Goal: Task Accomplishment & Management: Manage account settings

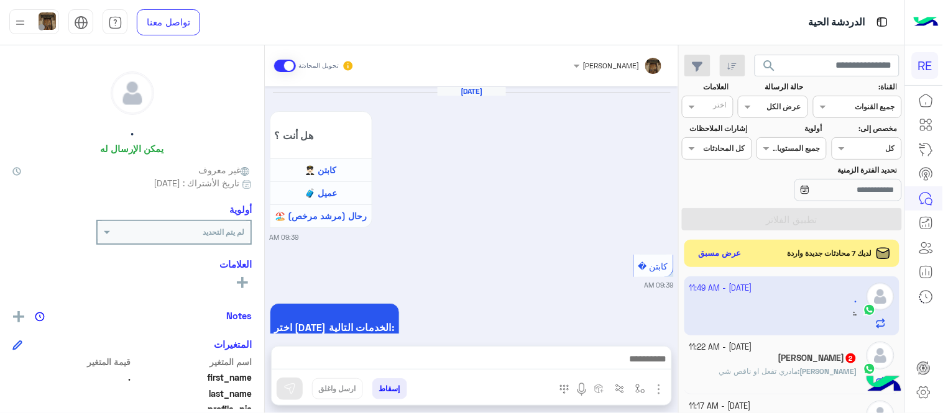
scroll to position [1027, 0]
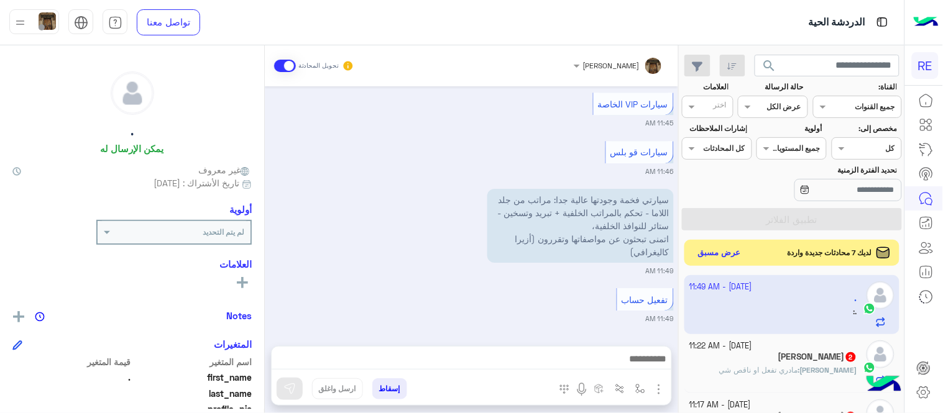
click at [715, 258] on button "عرض مسبق" at bounding box center [720, 253] width 52 height 17
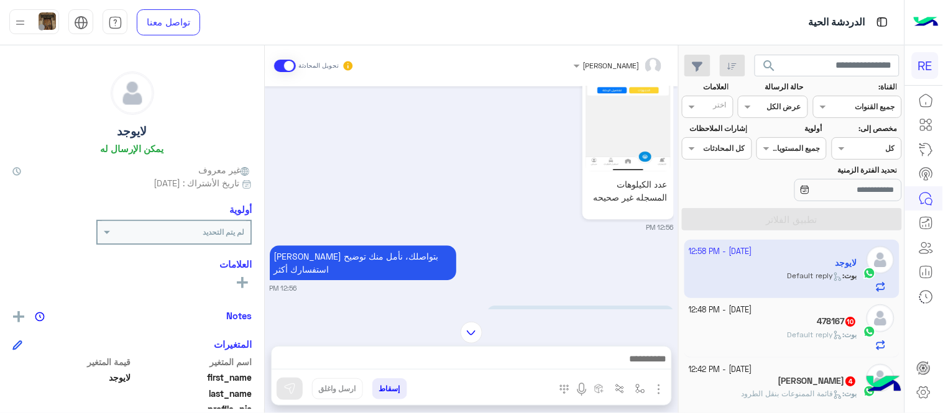
scroll to position [2252, 0]
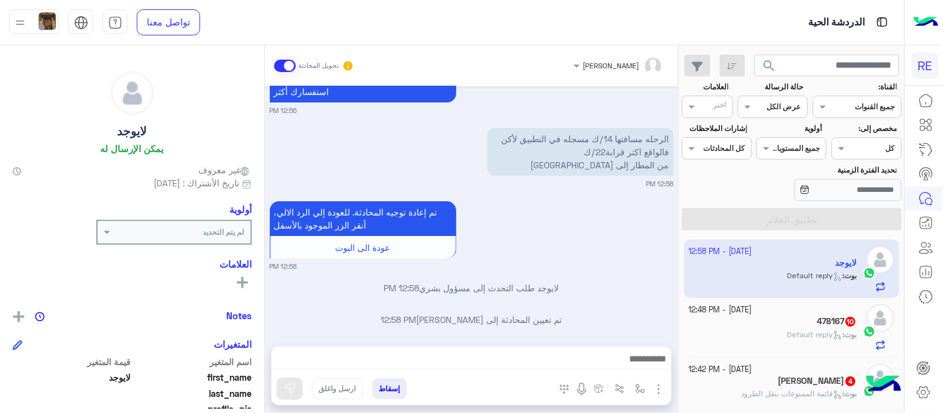
click at [779, 328] on div "478167 10" at bounding box center [774, 322] width 168 height 13
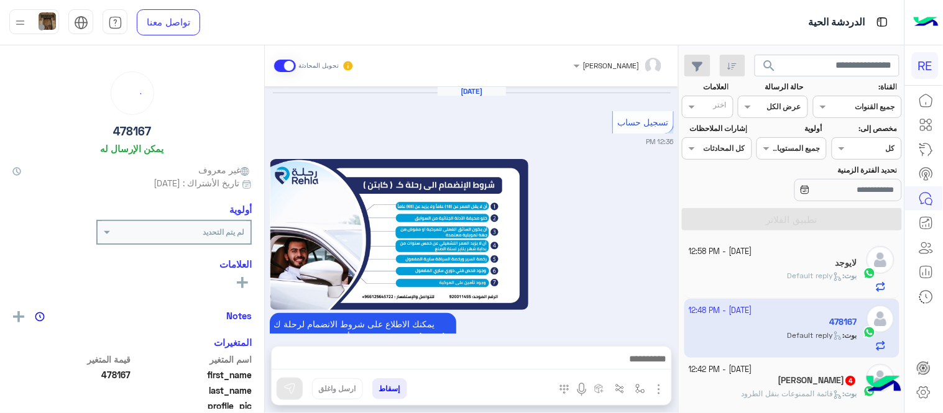
scroll to position [804, 0]
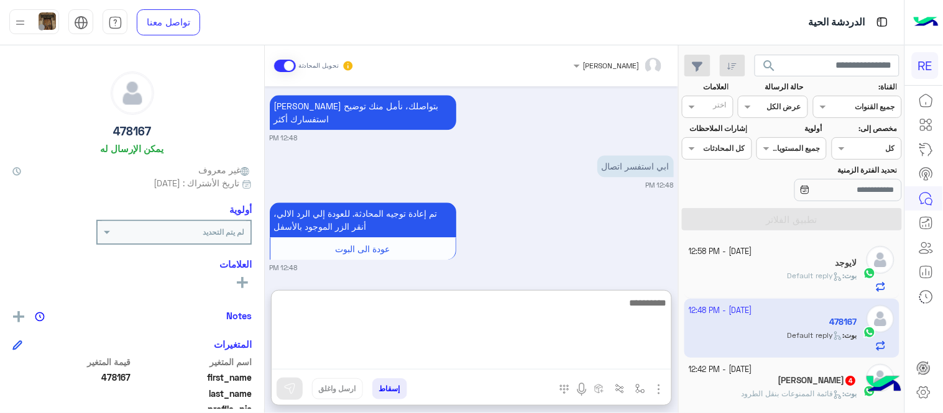
click at [420, 354] on textarea at bounding box center [472, 332] width 400 height 75
type textarea "**********"
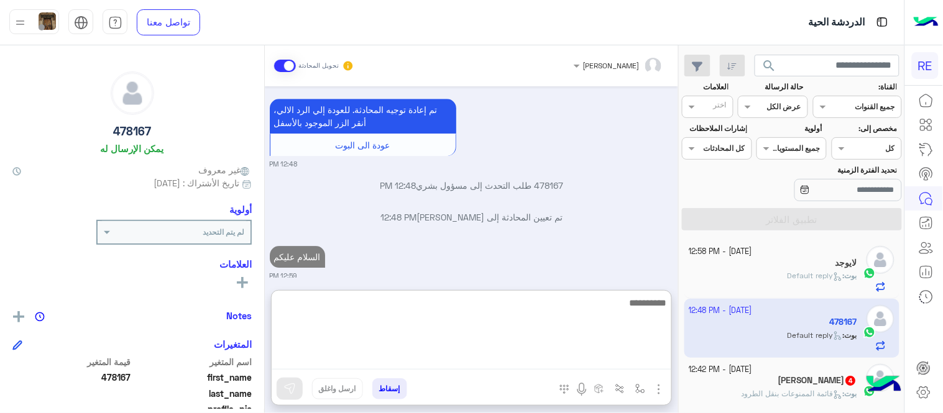
type textarea "*"
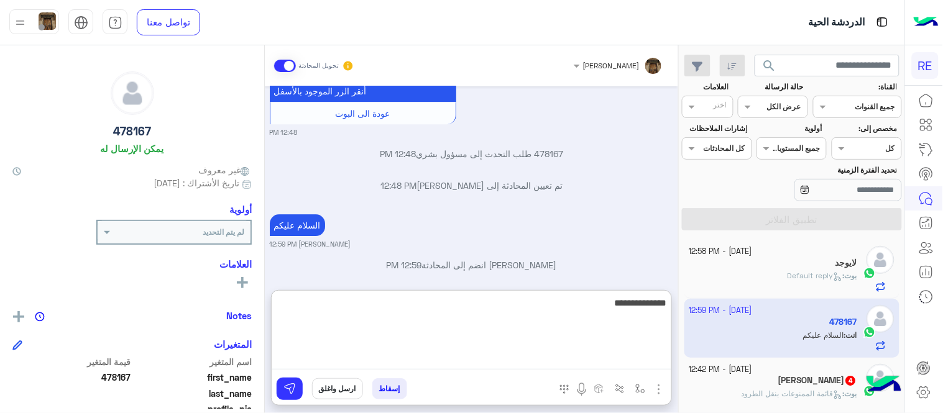
type textarea "**********"
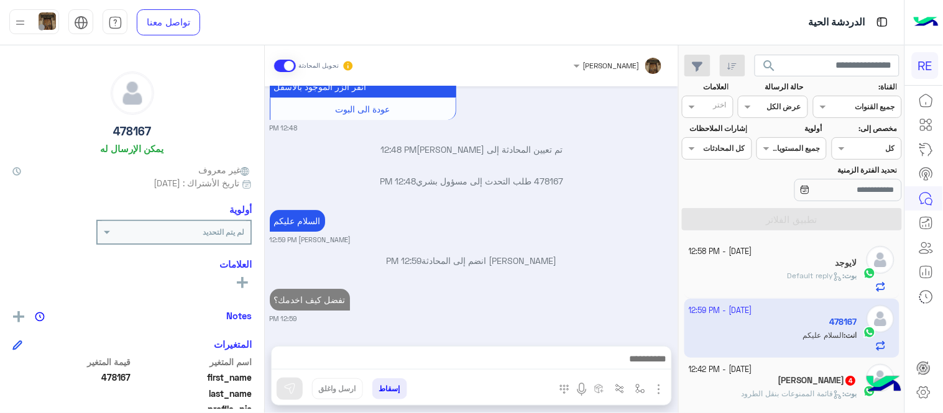
scroll to position [931, 0]
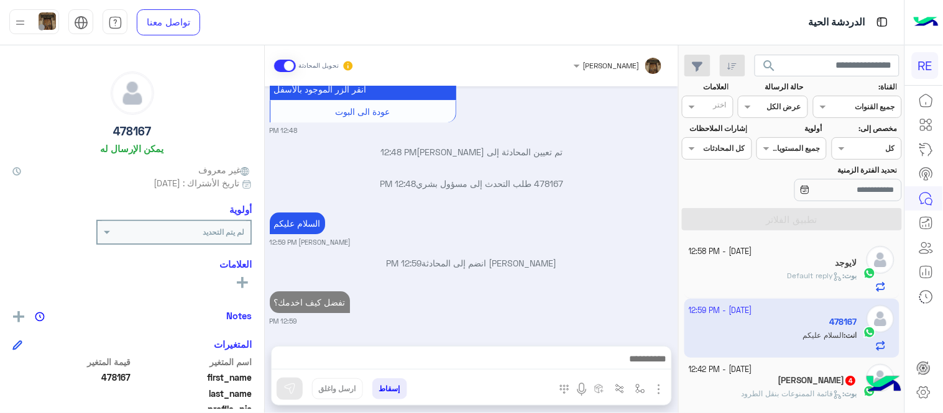
click at [527, 262] on div "[DATE] تسجيل حساب 12:36 PM يمكنك الاطلاع على شروط الانضمام لرحلة ك (كابتن ) الم…" at bounding box center [471, 209] width 413 height 247
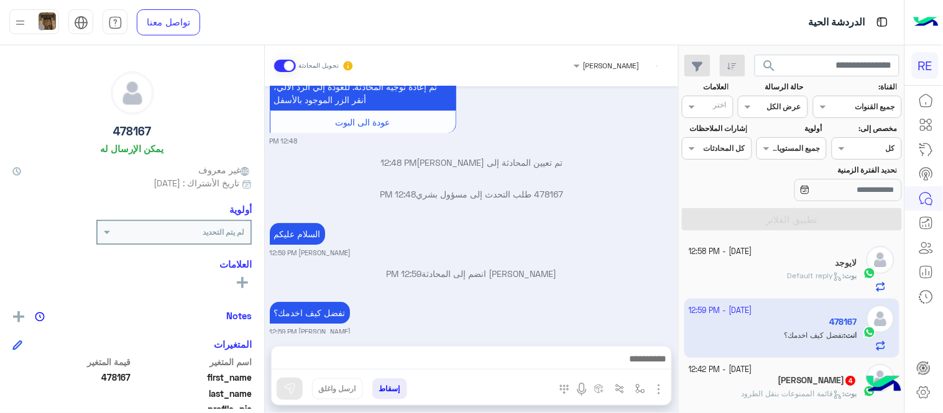
click at [782, 382] on div "[PERSON_NAME] 4" at bounding box center [774, 382] width 168 height 13
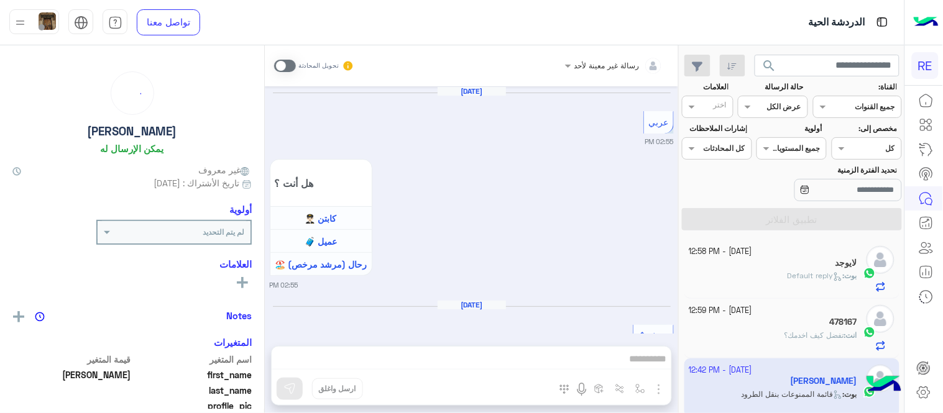
scroll to position [1126, 0]
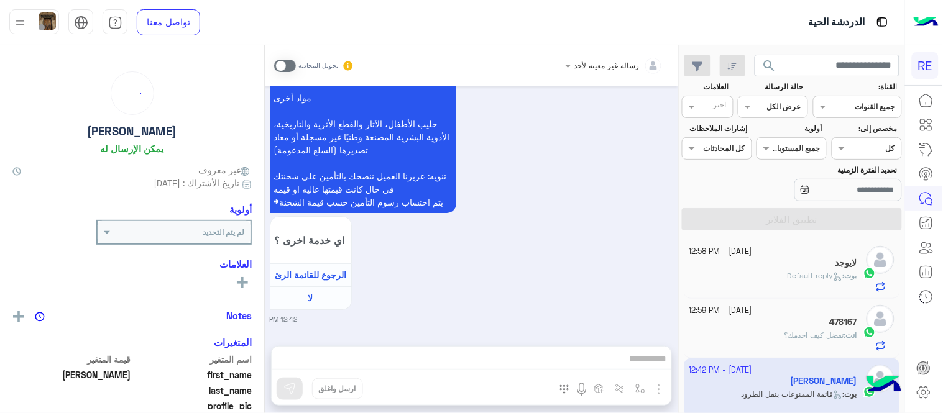
click at [283, 60] on span at bounding box center [285, 66] width 22 height 12
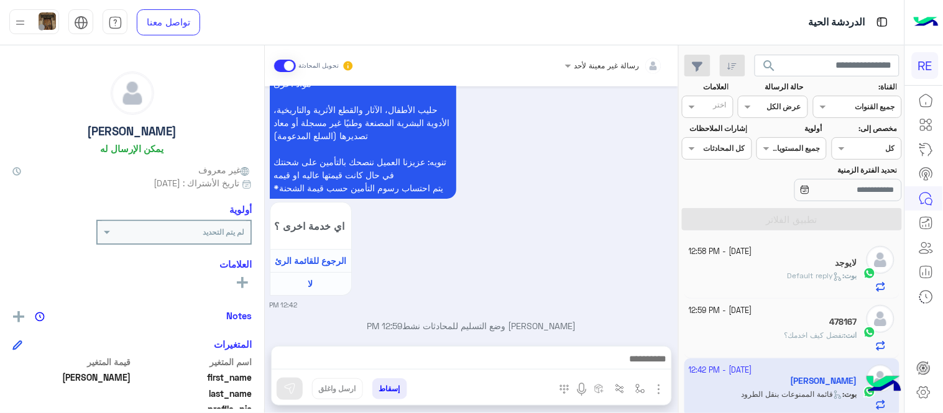
scroll to position [1158, 0]
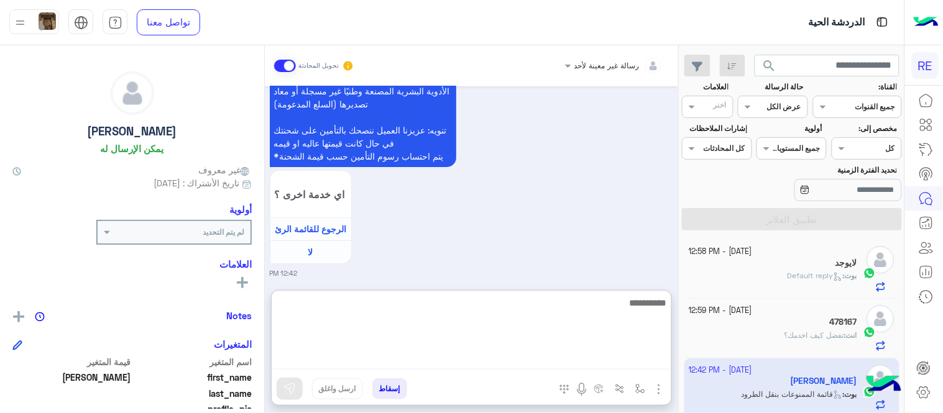
click at [445, 357] on textarea at bounding box center [472, 332] width 400 height 75
type textarea "**********"
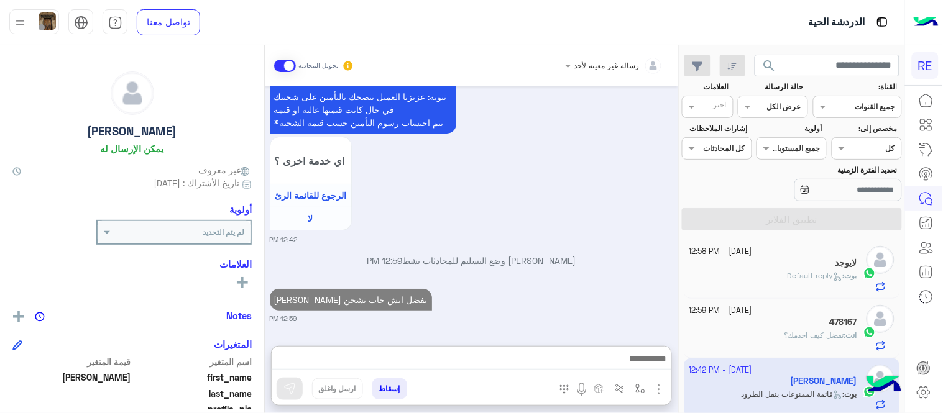
click at [527, 233] on div "[DATE] عربي 02:55 PM هل أنت ؟ كابتن 👨🏻‍✈️ عميل 🧳 رحال (مرشد مرخص) 🏖️ 02:55 PM […" at bounding box center [471, 209] width 413 height 247
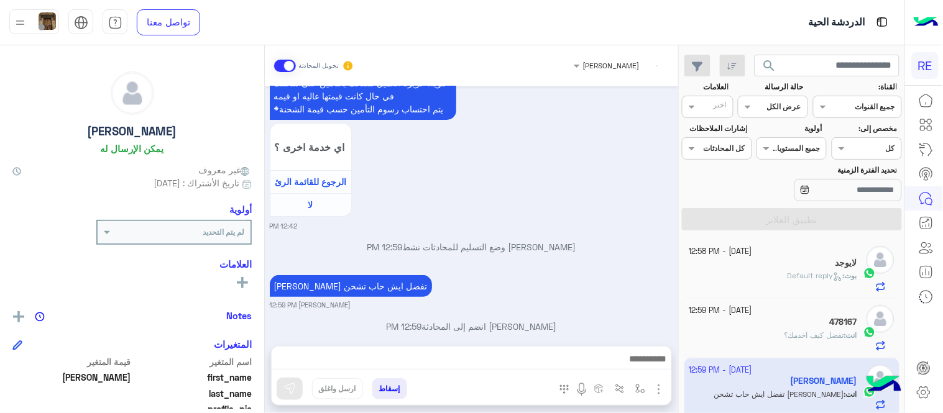
scroll to position [1237, 0]
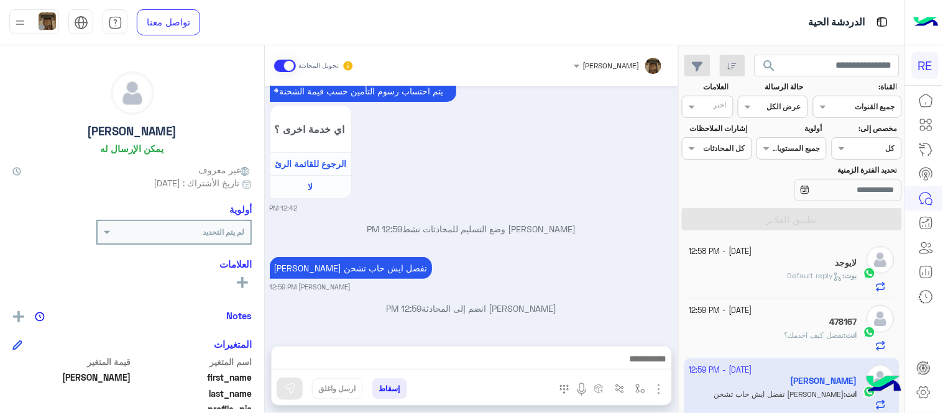
click at [680, 251] on div "[DATE] - 12:58 PM لايوجد بوت : Default reply [DATE] - 12:59 PM 478167 انت : تفض…" at bounding box center [792, 327] width 225 height 183
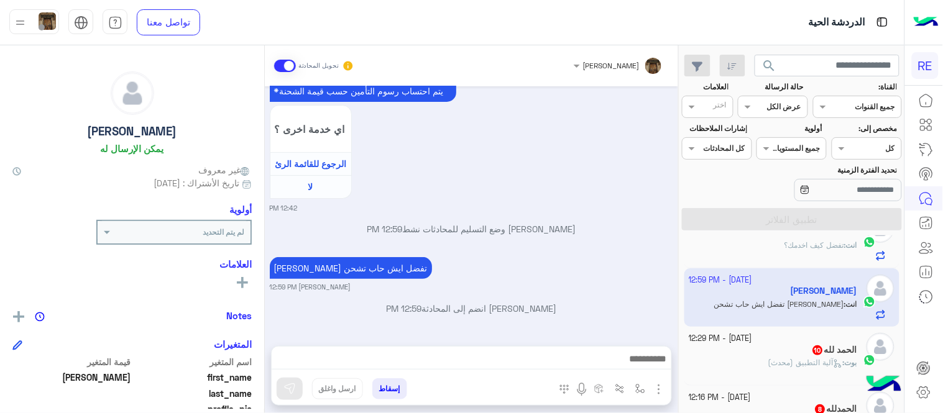
scroll to position [108, 0]
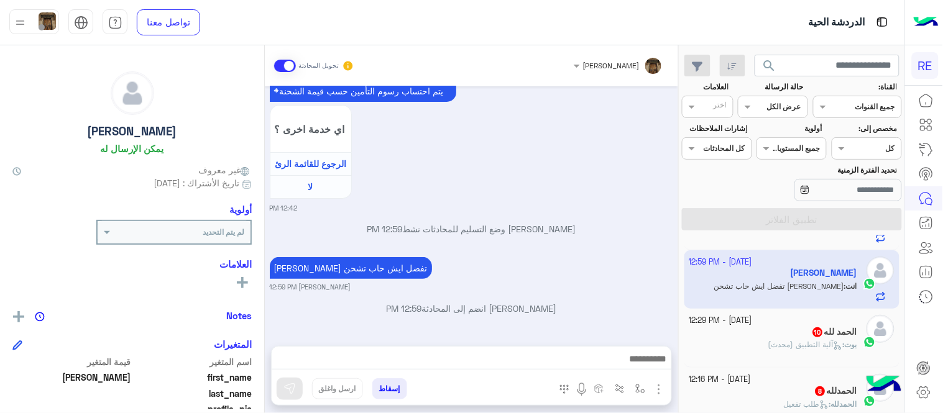
click at [751, 346] on div "بوت : آلية التطبيق (محدث)" at bounding box center [774, 350] width 168 height 22
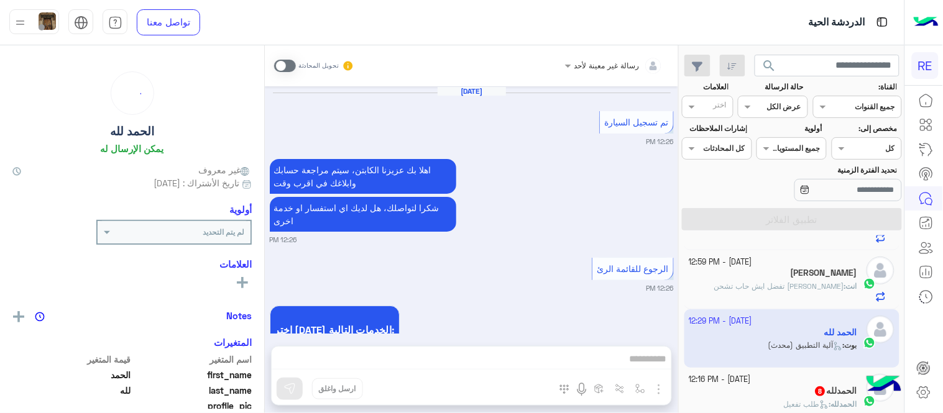
scroll to position [1284, 0]
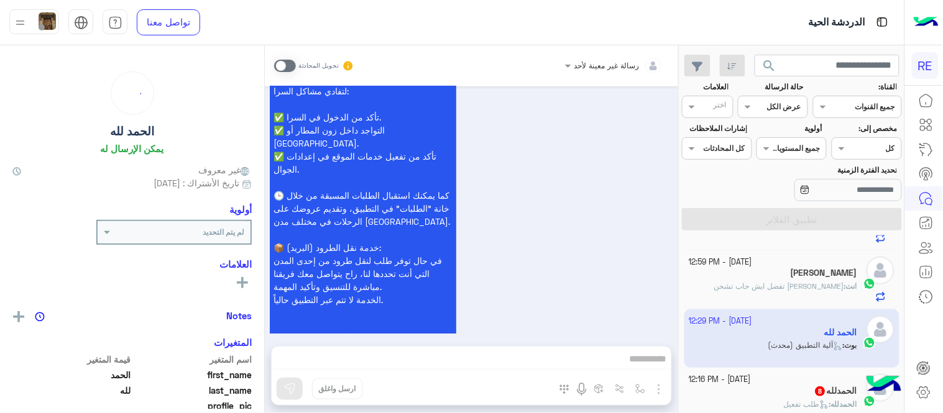
click at [284, 65] on span at bounding box center [285, 66] width 22 height 12
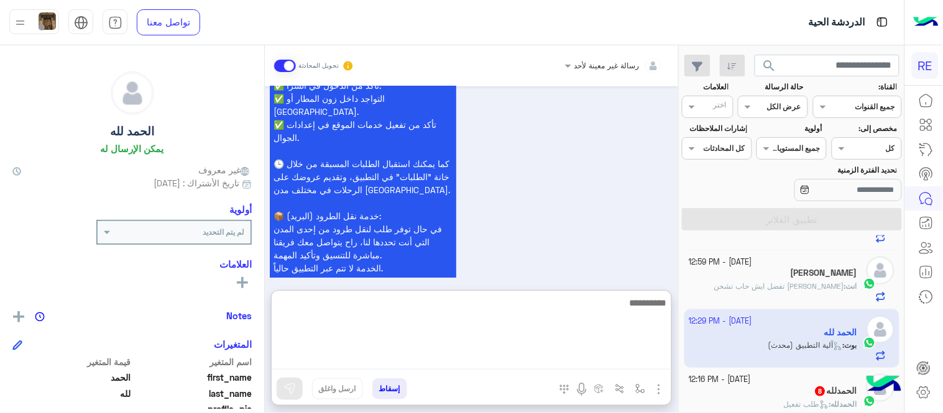
click at [443, 353] on textarea at bounding box center [472, 332] width 400 height 75
type textarea "**********"
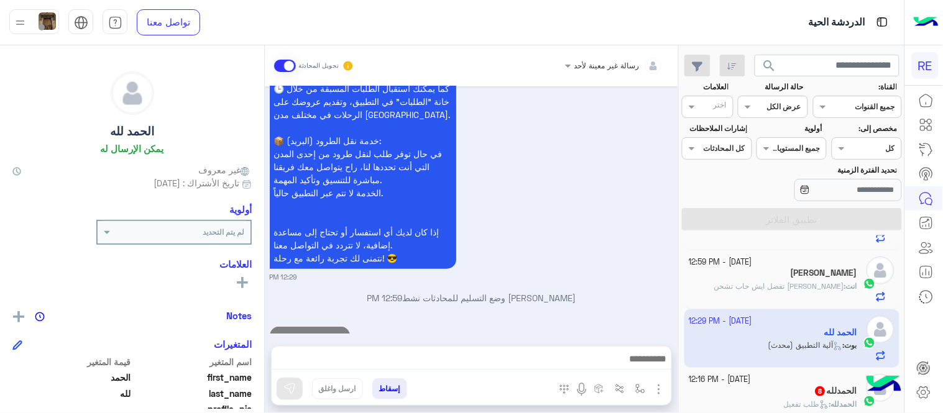
click at [578, 201] on div "[DATE] تم تسجيل السيارة 12:26 PM اهلا بك عزيزنا الكابتن، سيتم مراجعة حسابك وابل…" at bounding box center [471, 209] width 413 height 247
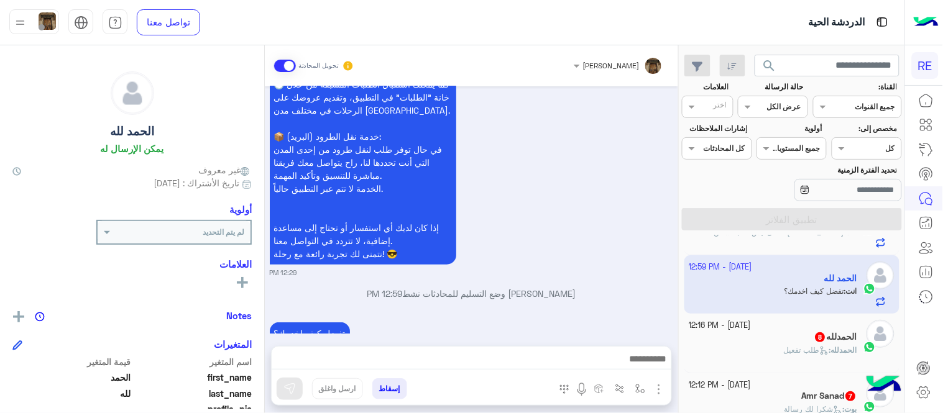
scroll to position [218, 0]
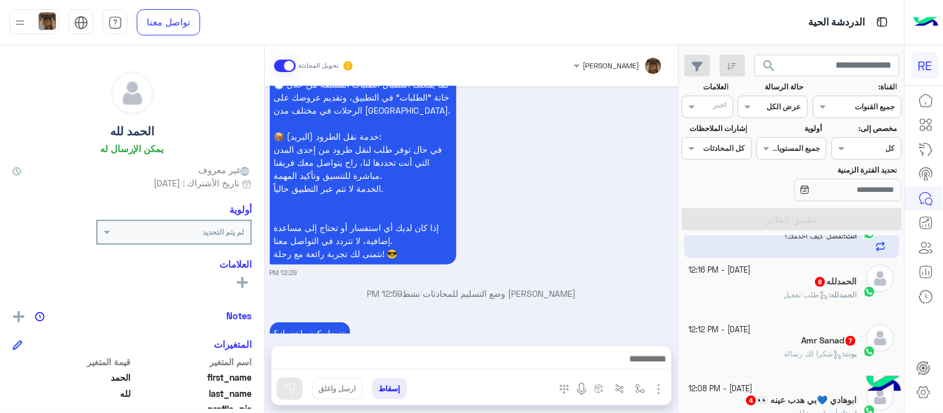
click at [743, 295] on div "ال[PERSON_NAME] : طلب تفعيل" at bounding box center [774, 301] width 168 height 22
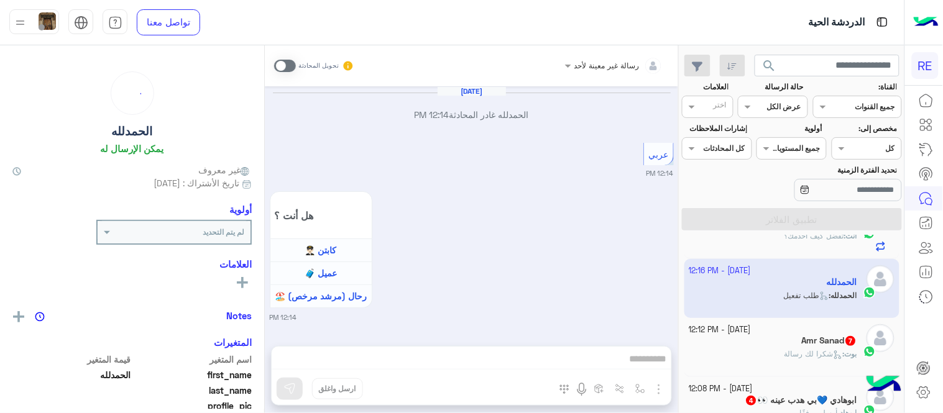
scroll to position [920, 0]
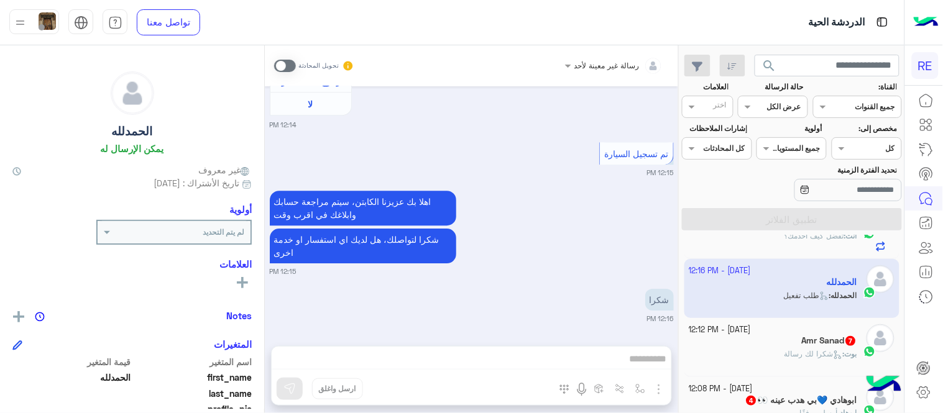
click at [280, 66] on span at bounding box center [285, 66] width 22 height 12
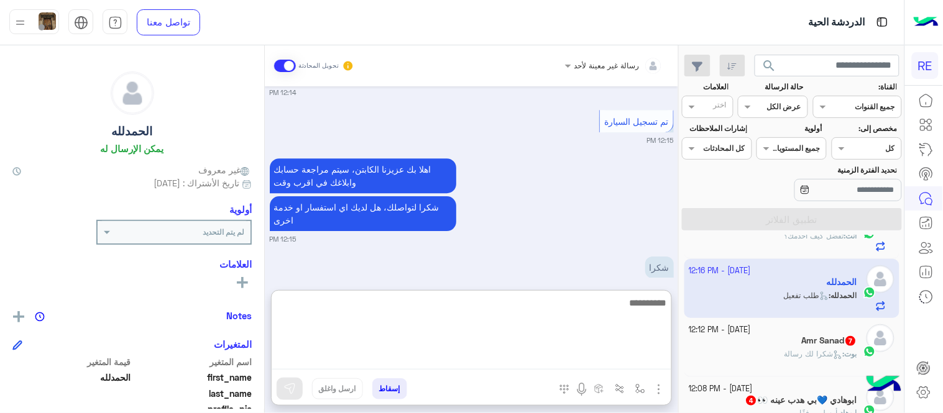
click at [473, 366] on textarea at bounding box center [472, 332] width 400 height 75
type textarea "**********"
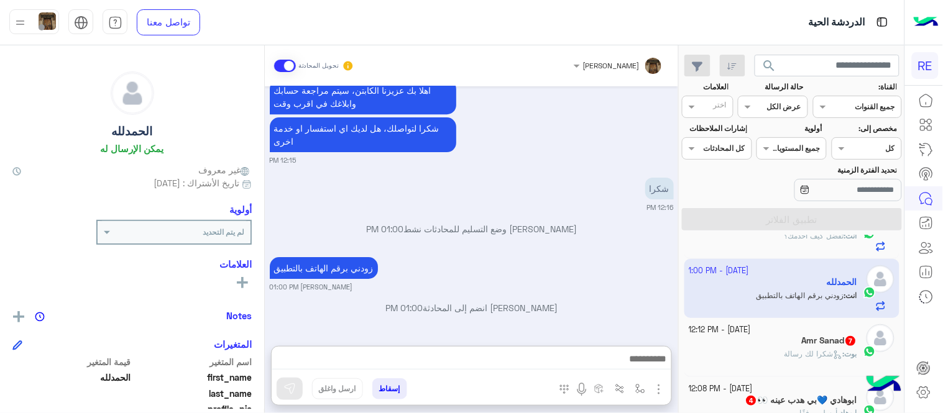
scroll to position [1053, 0]
click at [768, 356] on div "بوت : شكرا لك رسالة" at bounding box center [774, 360] width 168 height 22
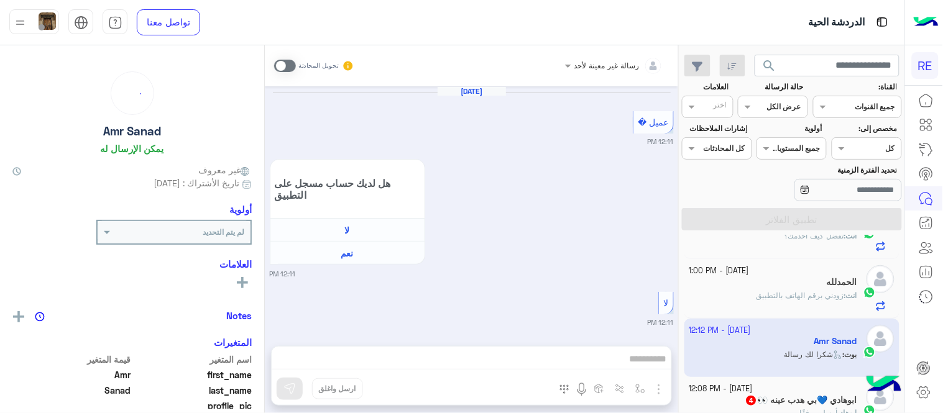
scroll to position [1123, 0]
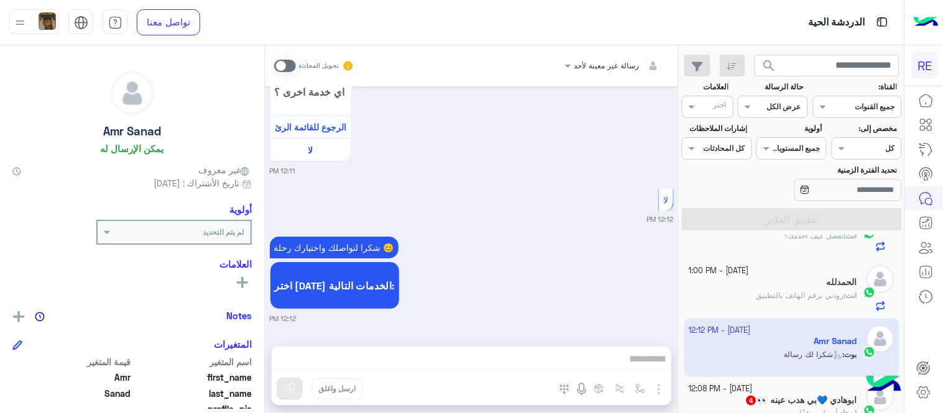
click at [282, 60] on span at bounding box center [285, 66] width 22 height 12
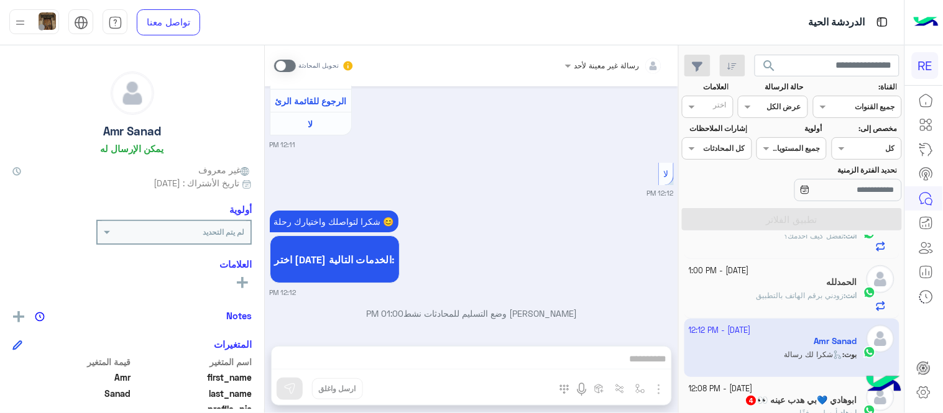
scroll to position [1155, 0]
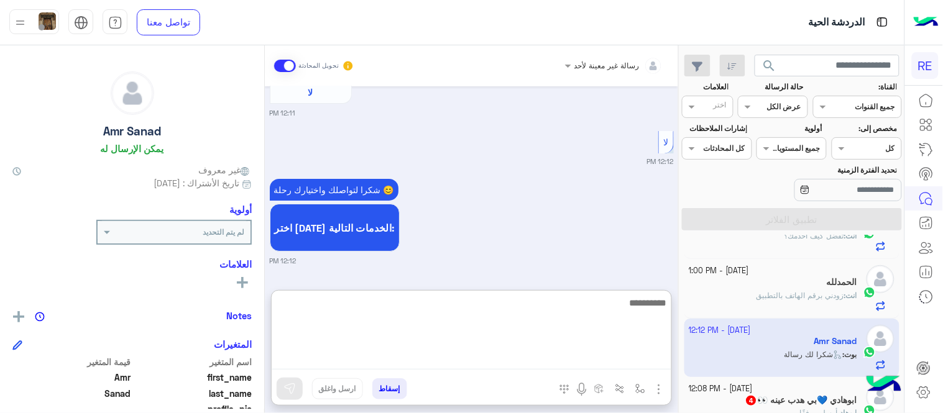
click at [382, 361] on textarea at bounding box center [472, 332] width 400 height 75
type textarea "**********"
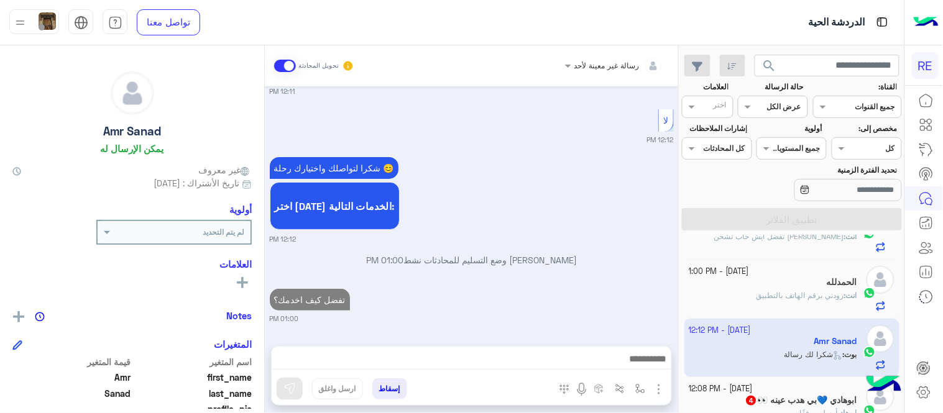
click at [492, 256] on div "[DATE] عميل � 12:11 PM هل لديك حساب مسجل على التطبيق لا نعم 12:11 PM لا 12:11 P…" at bounding box center [471, 209] width 413 height 247
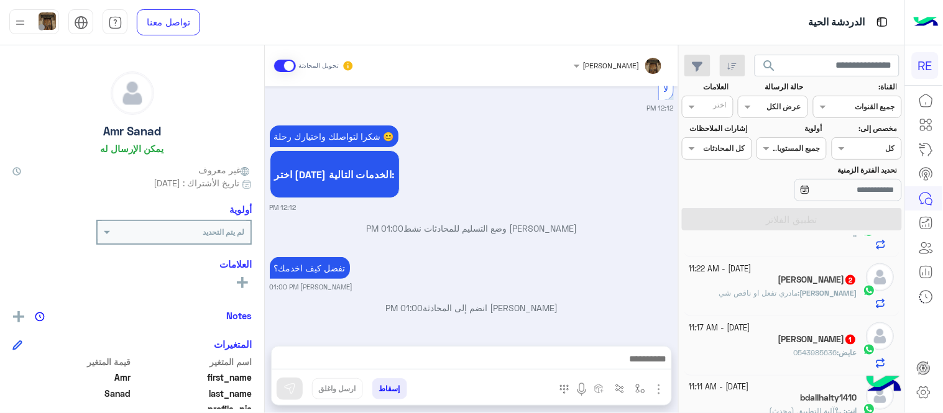
scroll to position [425, 0]
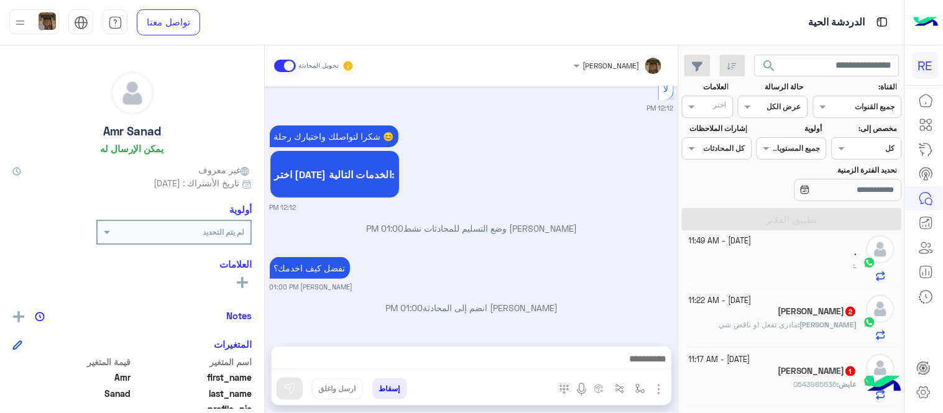
click at [759, 269] on div ". :" at bounding box center [774, 272] width 168 height 22
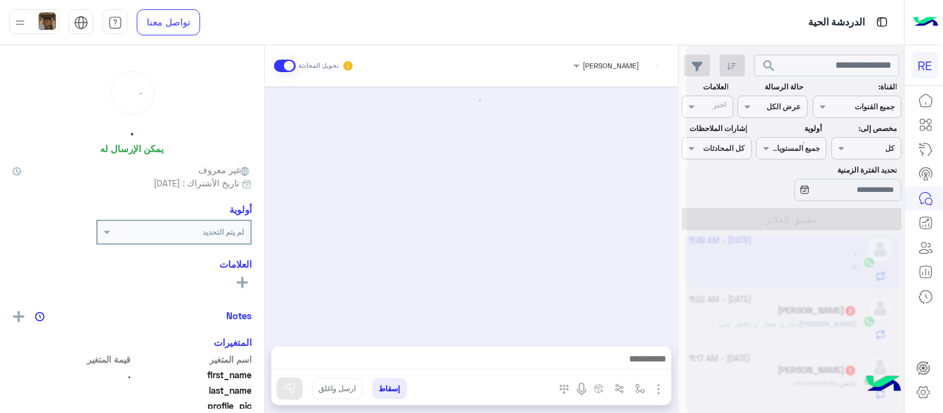
scroll to position [651, 0]
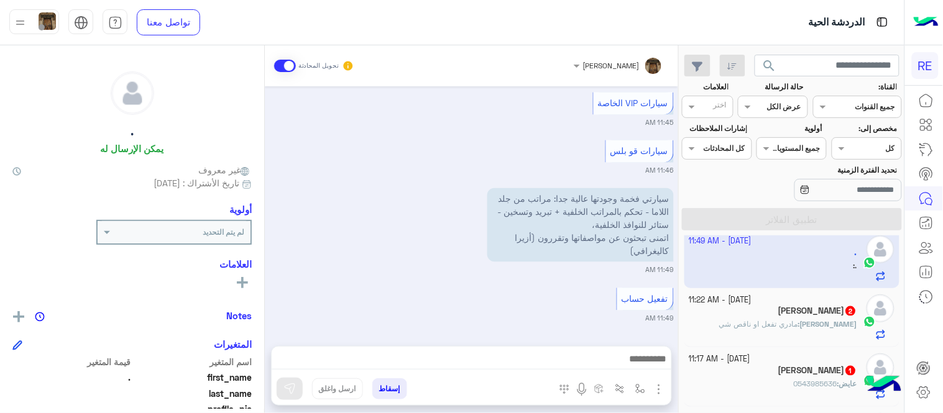
click at [749, 315] on div "[PERSON_NAME] 2" at bounding box center [774, 312] width 168 height 13
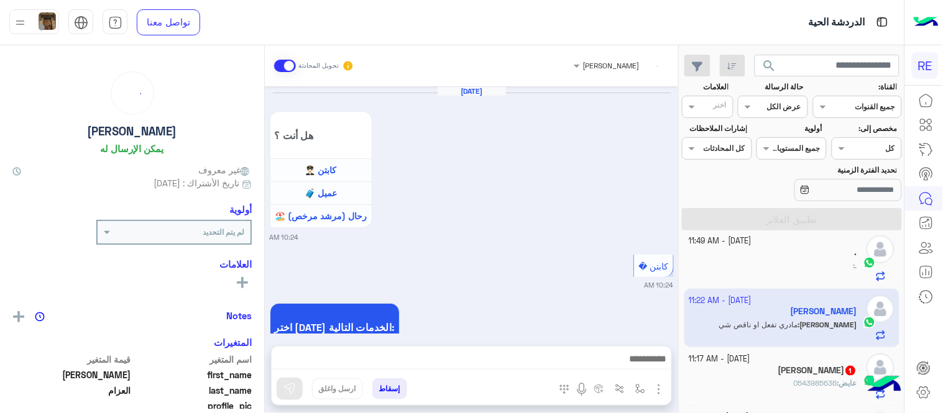
scroll to position [852, 0]
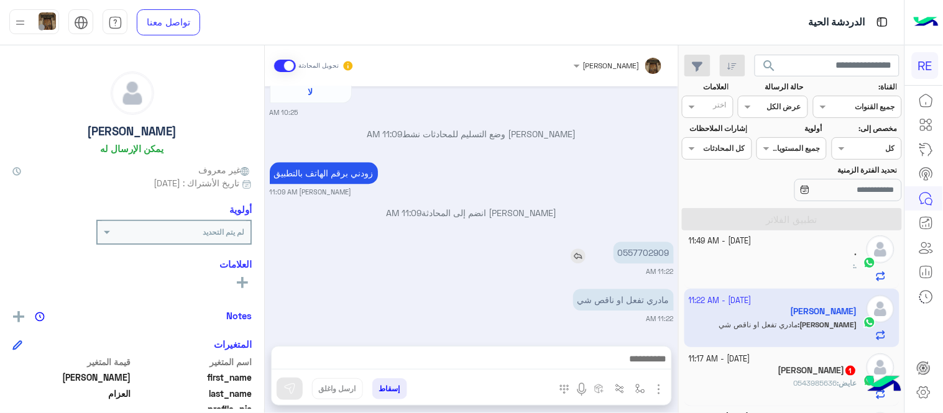
click at [647, 245] on p "0557702909" at bounding box center [644, 253] width 60 height 22
copy p "0557702909"
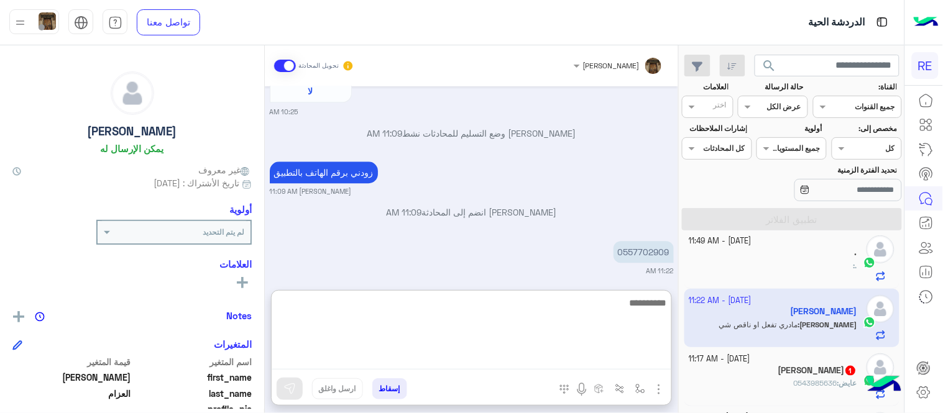
click at [486, 362] on textarea at bounding box center [472, 332] width 400 height 75
type textarea "**********"
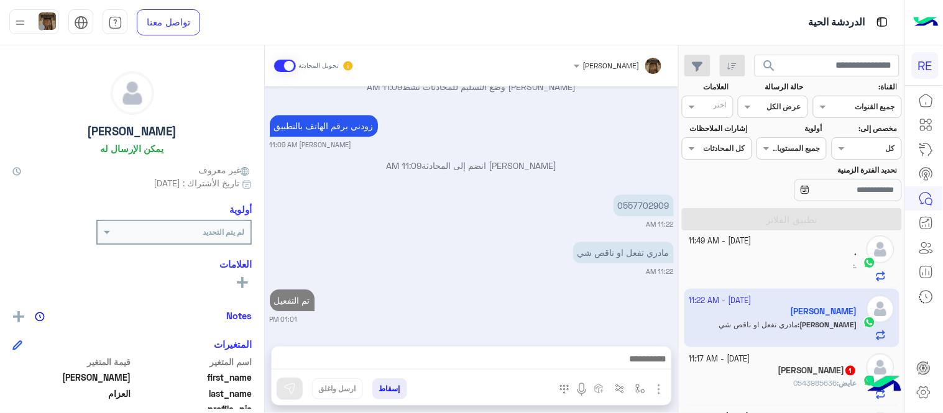
click at [432, 172] on div "[DATE] هل أنت ؟ كابتن 👨🏻‍✈️ عميل 🧳 رحال (مرشد مرخص) 🏖️ 10:24 AM كابتن � 10:24 A…" at bounding box center [471, 209] width 413 height 247
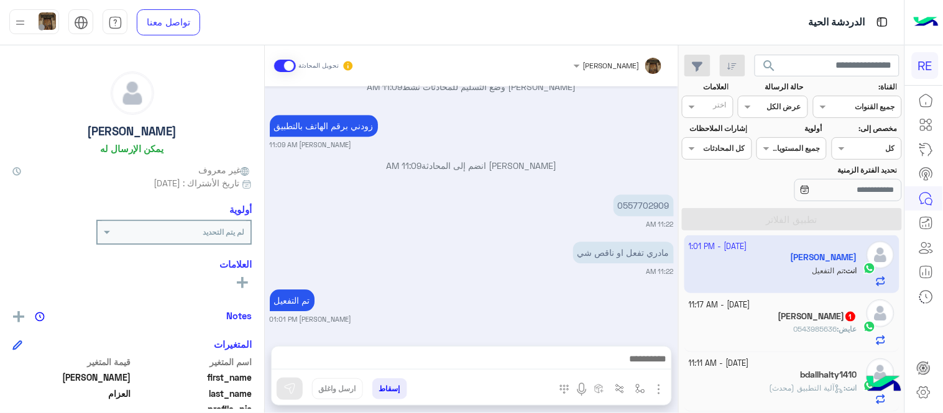
scroll to position [484, 0]
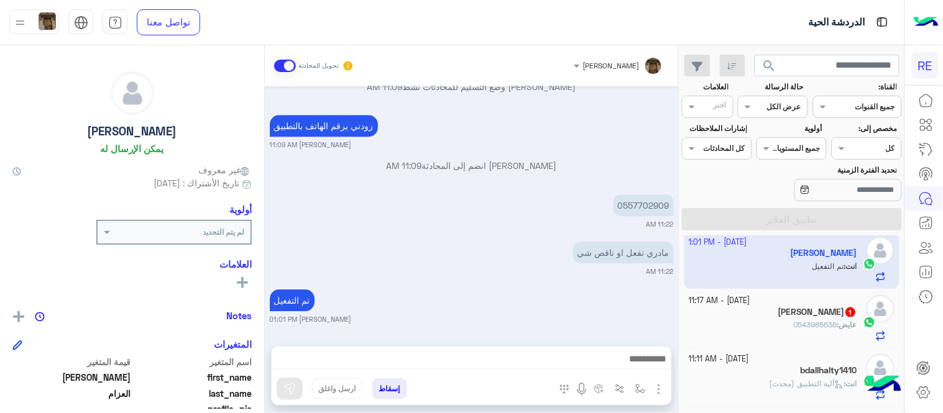
click at [755, 330] on div "عايض : 0543985636" at bounding box center [774, 331] width 168 height 22
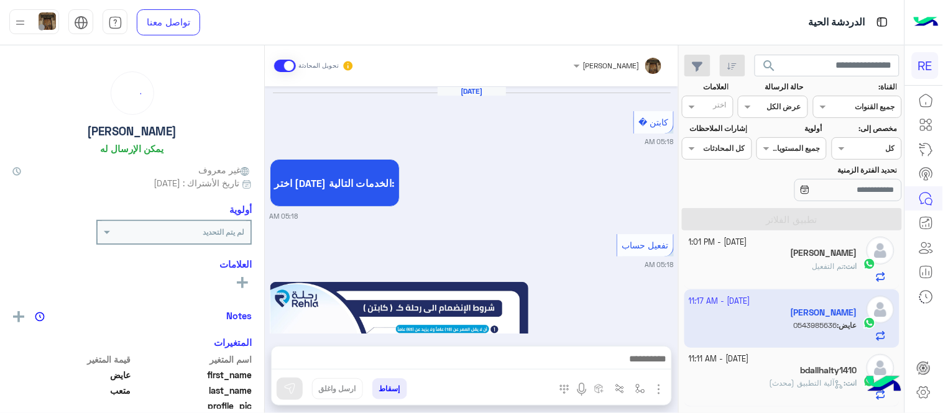
scroll to position [807, 0]
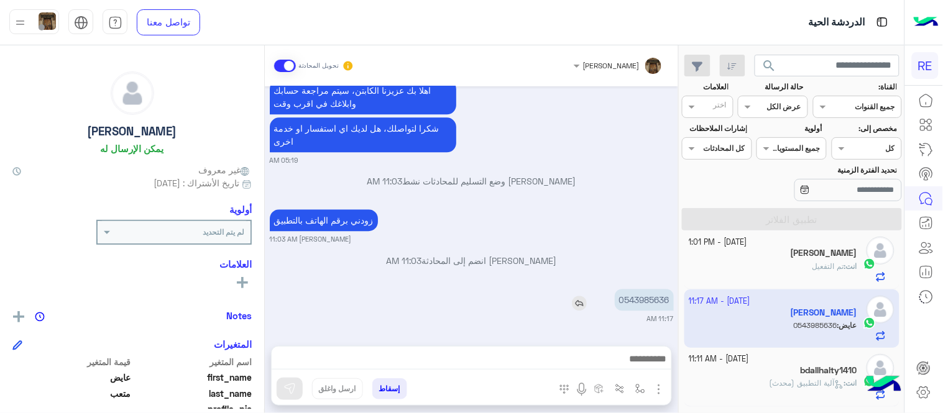
click at [661, 302] on p "0543985636" at bounding box center [644, 300] width 59 height 22
copy p "0543985636"
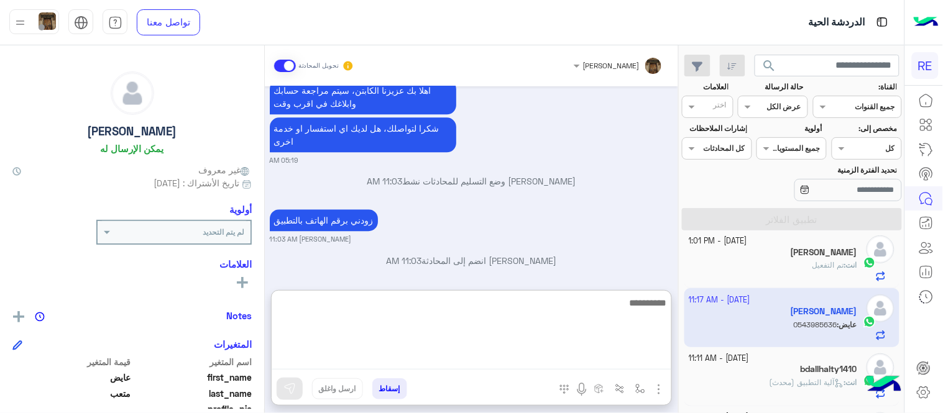
click at [521, 364] on textarea at bounding box center [472, 332] width 400 height 75
type textarea "**********"
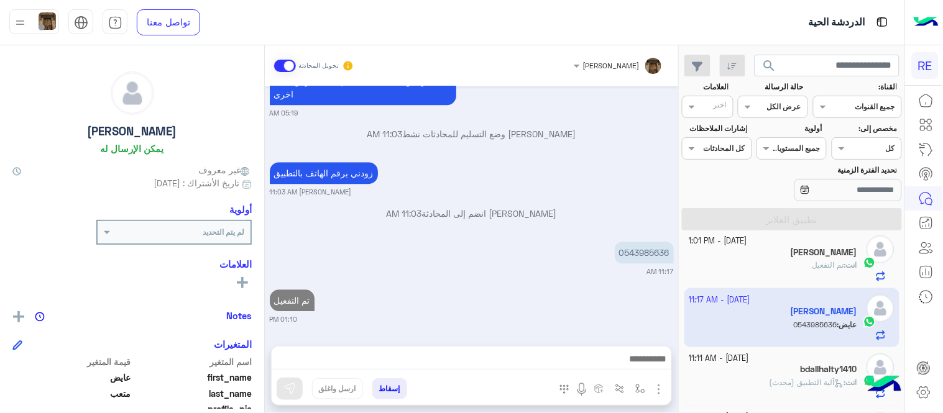
click at [552, 259] on div "[DATE] كابتن � 05:18 AM اختر [DATE] الخدمات التالية: 05:18 AM تفعيل حساب 05:18 …" at bounding box center [471, 209] width 413 height 247
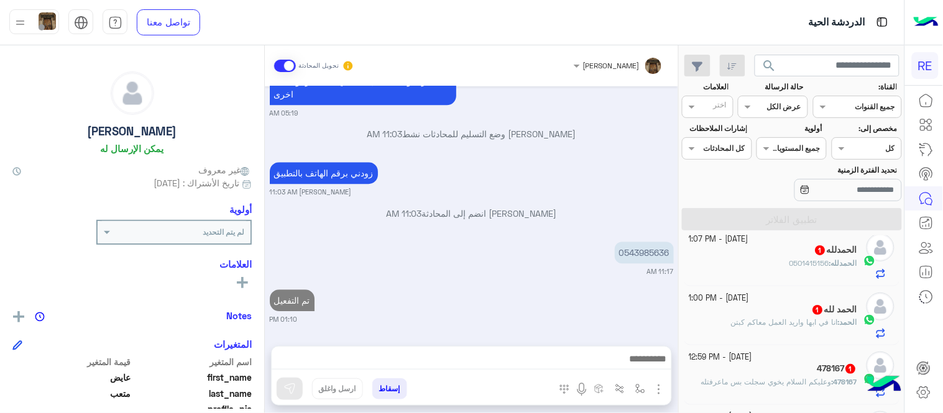
scroll to position [81, 0]
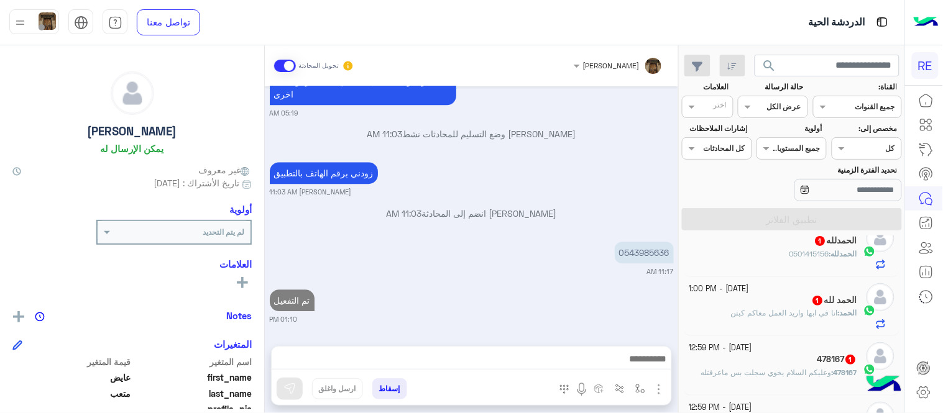
click at [761, 297] on div "الحمد لله 1" at bounding box center [774, 301] width 168 height 13
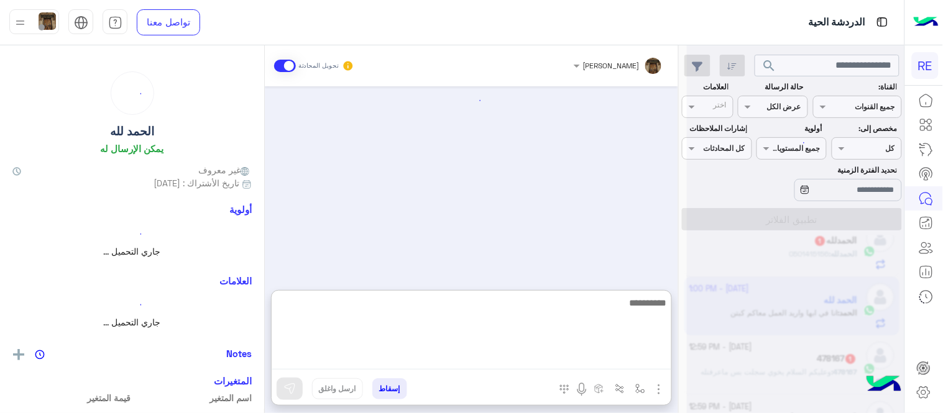
click at [519, 359] on textarea at bounding box center [472, 332] width 400 height 75
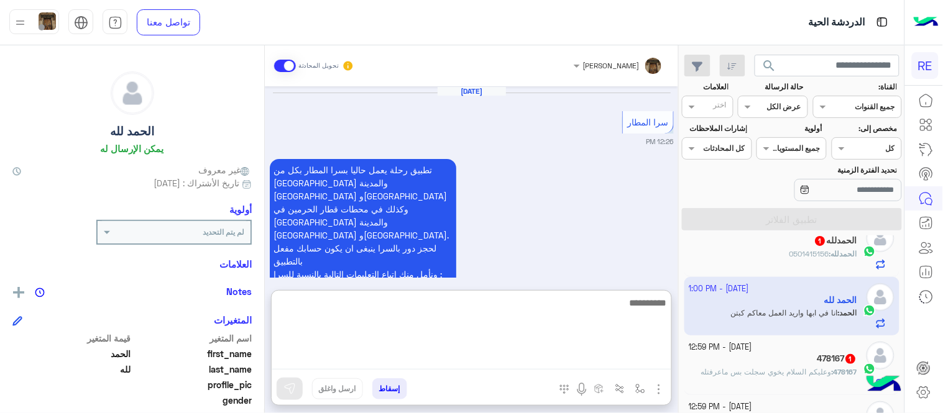
scroll to position [1229, 0]
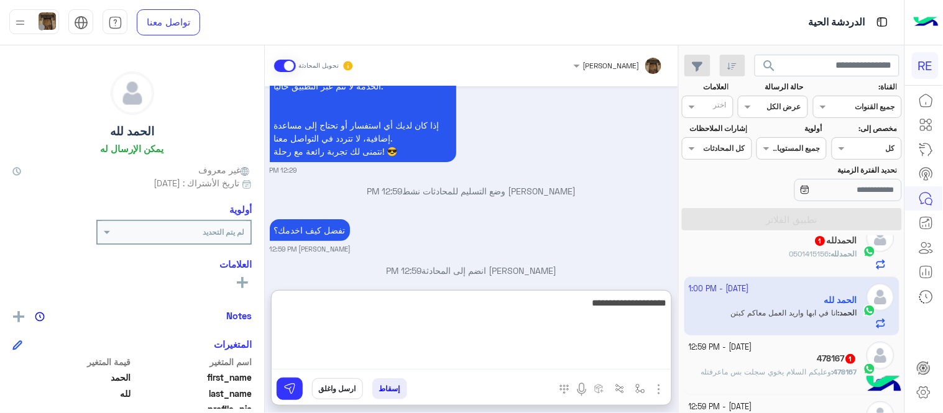
type textarea "**********"
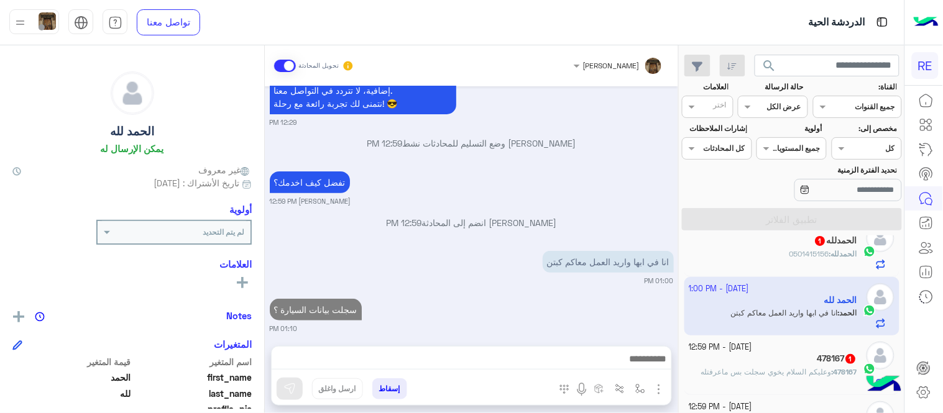
scroll to position [1221, 0]
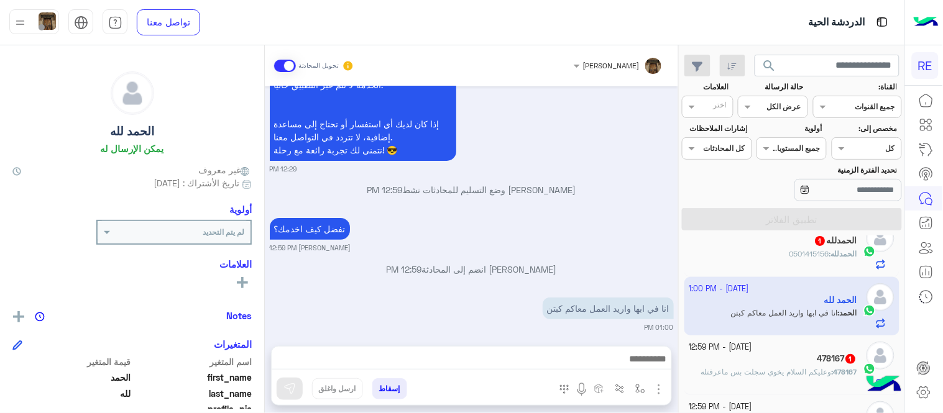
click at [543, 285] on div "[PERSON_NAME] تحويل المحادثة [DATE] سرا المطار 12:26 PM تطبيق رحلة يعمل حاليا ب…" at bounding box center [471, 231] width 413 height 373
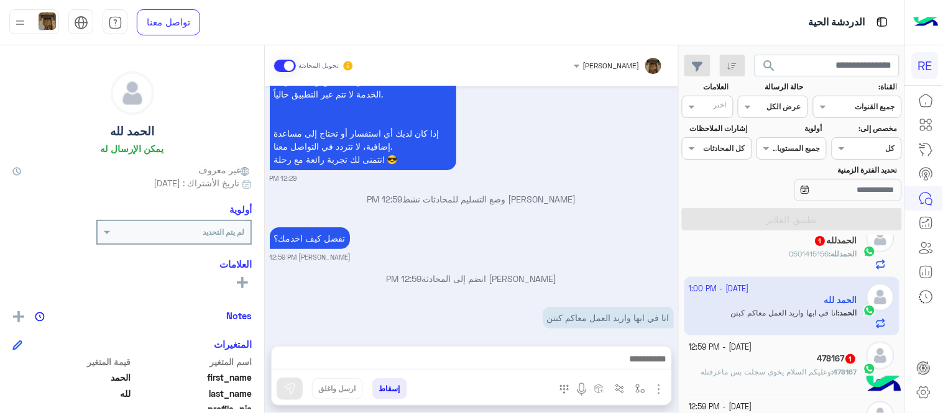
click at [726, 363] on div "478167 1" at bounding box center [774, 360] width 168 height 13
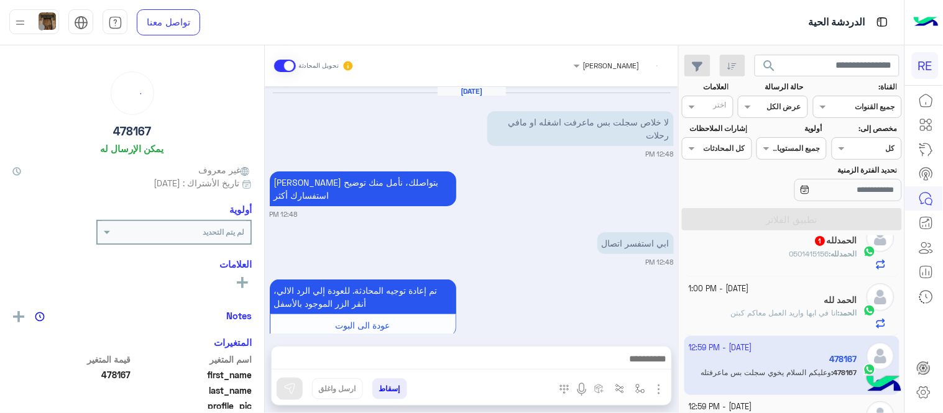
scroll to position [264, 0]
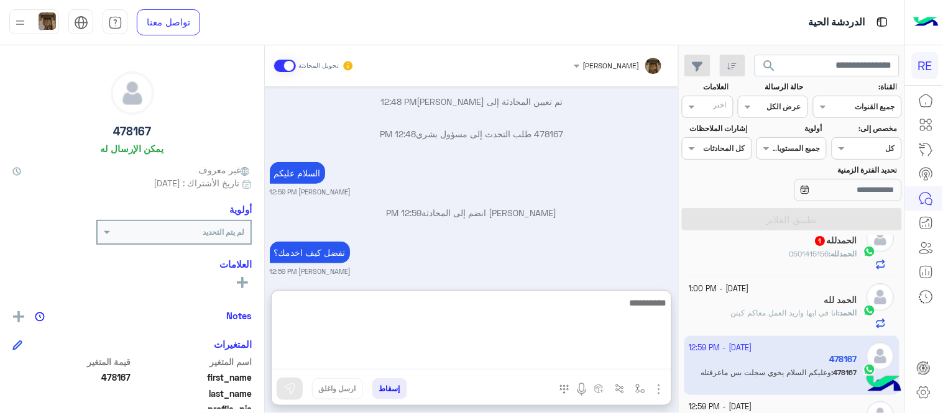
click at [576, 351] on textarea at bounding box center [472, 332] width 400 height 75
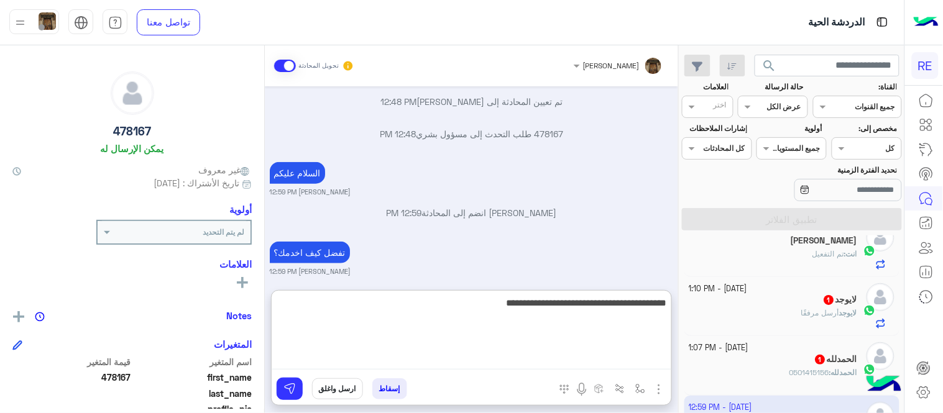
type textarea "**********"
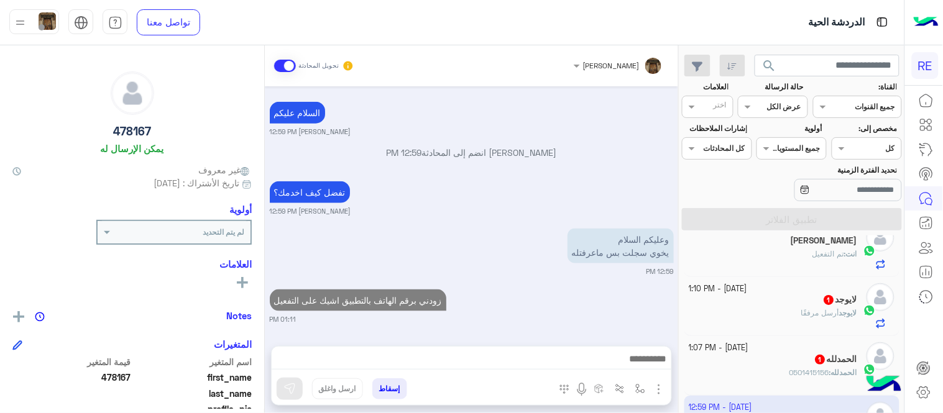
click at [580, 253] on div "[DATE] لا خلاص سجلت بس ماعرفت اشغله او مافي رحلات 12:48 PM [PERSON_NAME] بتواصل…" at bounding box center [471, 209] width 413 height 247
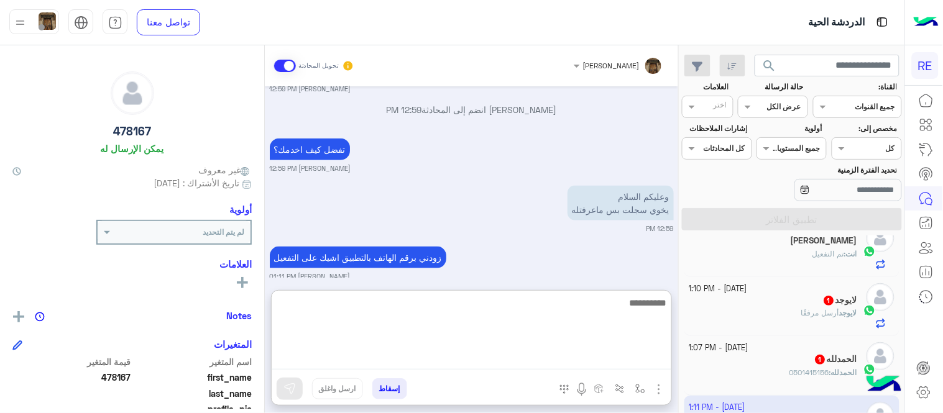
click at [560, 363] on textarea at bounding box center [472, 332] width 400 height 75
type textarea "**********"
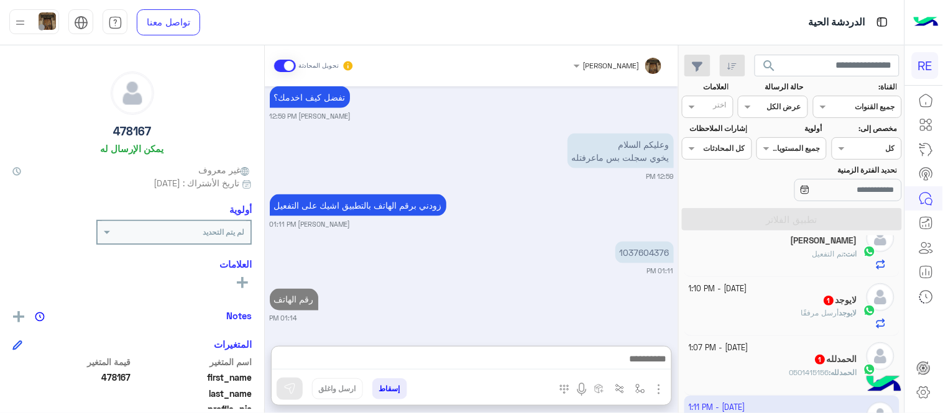
click at [588, 271] on div "[DATE] لا خلاص سجلت بس ماعرفت اشغله او مافي رحلات 12:48 PM [PERSON_NAME] بتواصل…" at bounding box center [471, 209] width 413 height 247
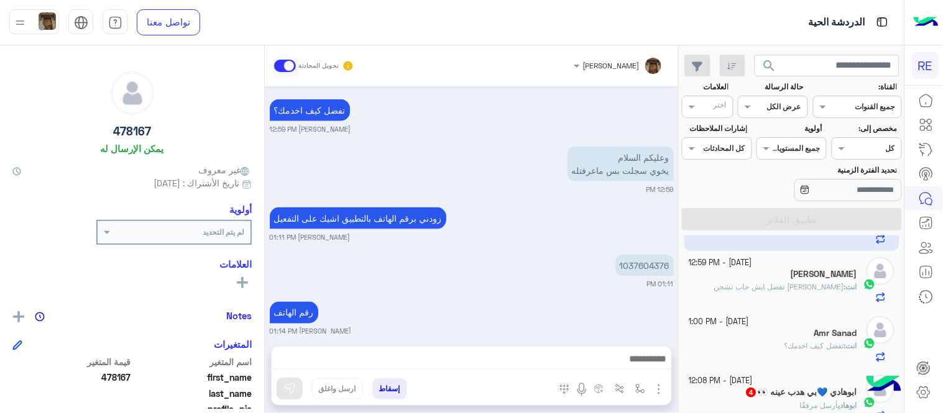
scroll to position [0, 0]
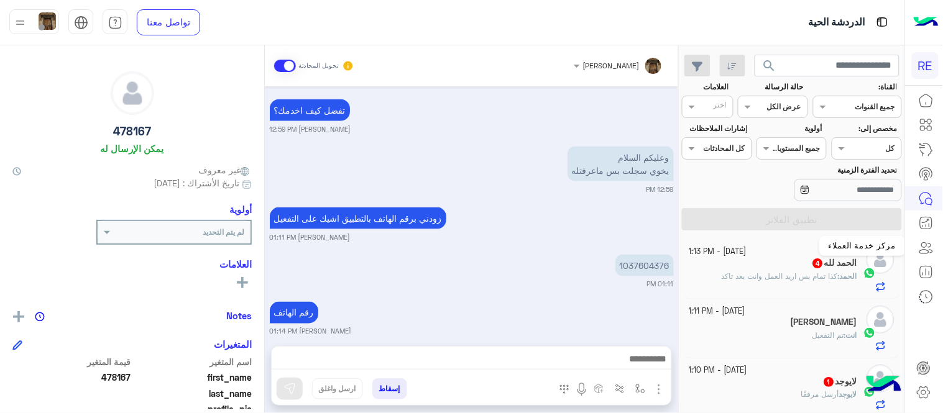
click at [925, 246] on icon at bounding box center [924, 244] width 5 height 5
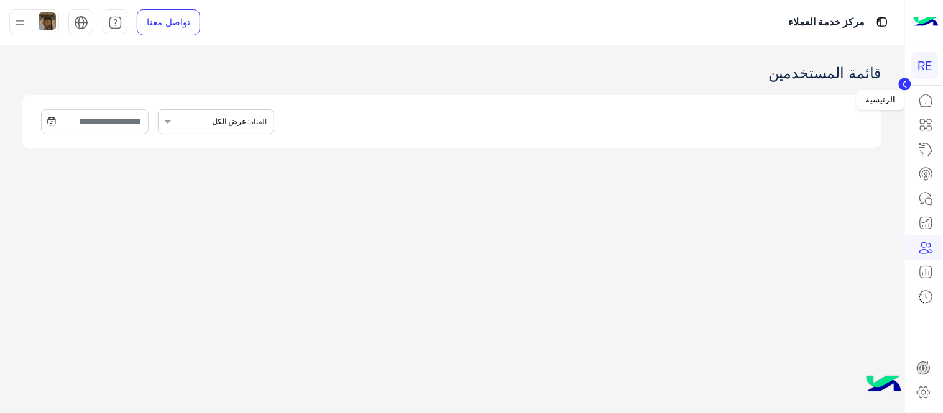
click at [928, 96] on icon at bounding box center [926, 100] width 15 height 15
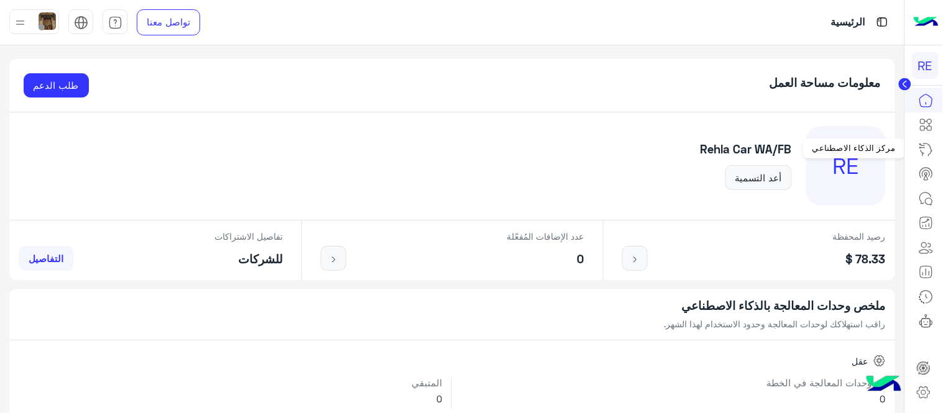
click at [928, 154] on icon at bounding box center [926, 149] width 15 height 15
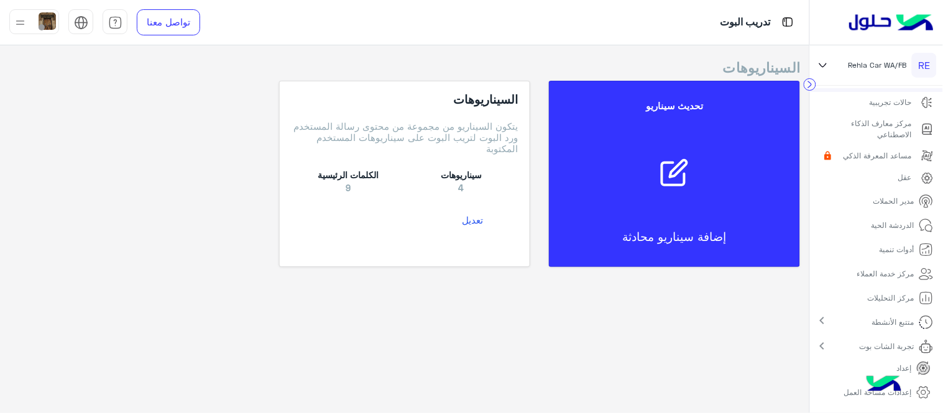
scroll to position [103, 0]
click at [895, 251] on link "أدوات تنمية" at bounding box center [906, 245] width 73 height 24
click at [870, 245] on link "أدوات تنمية" at bounding box center [906, 245] width 73 height 24
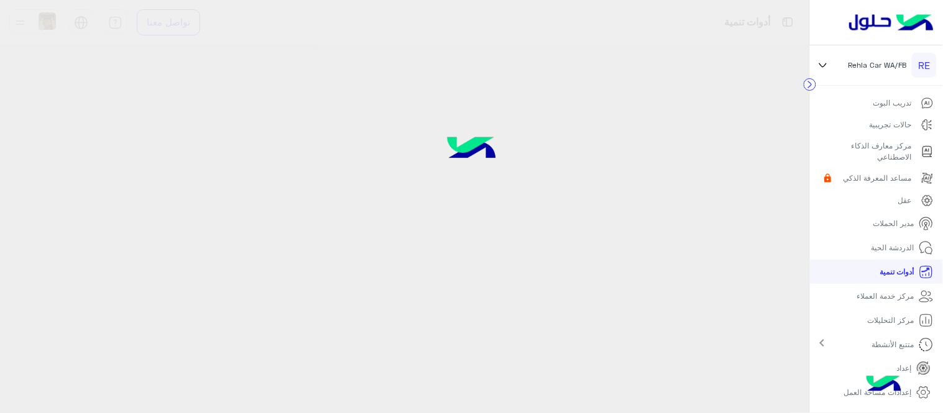
scroll to position [76, 0]
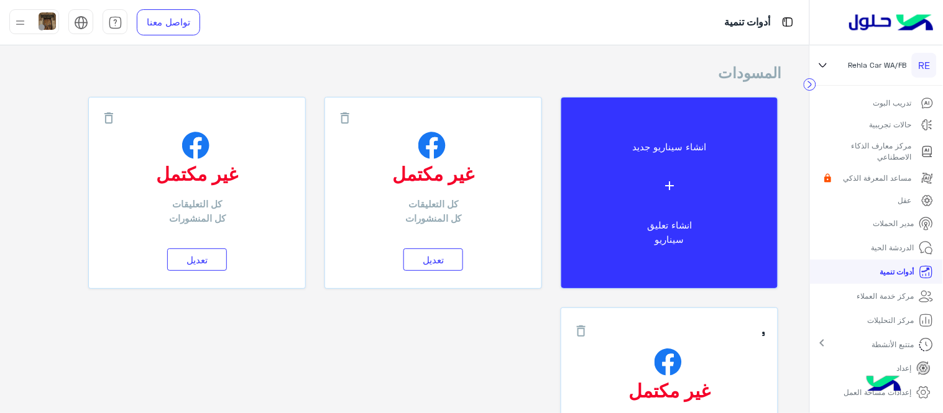
click at [874, 348] on p "متتبع الأنشطة" at bounding box center [893, 344] width 42 height 11
click at [844, 343] on div "متتبع الأنشطة expand_more" at bounding box center [876, 344] width 133 height 24
click at [844, 343] on div "متتبع الأنشطة chevron_right" at bounding box center [876, 345] width 133 height 24
click at [844, 343] on div "متتبع الأنشطة expand_more" at bounding box center [876, 344] width 133 height 24
click at [844, 343] on div "متتبع الأنشطة chevron_right" at bounding box center [876, 345] width 133 height 24
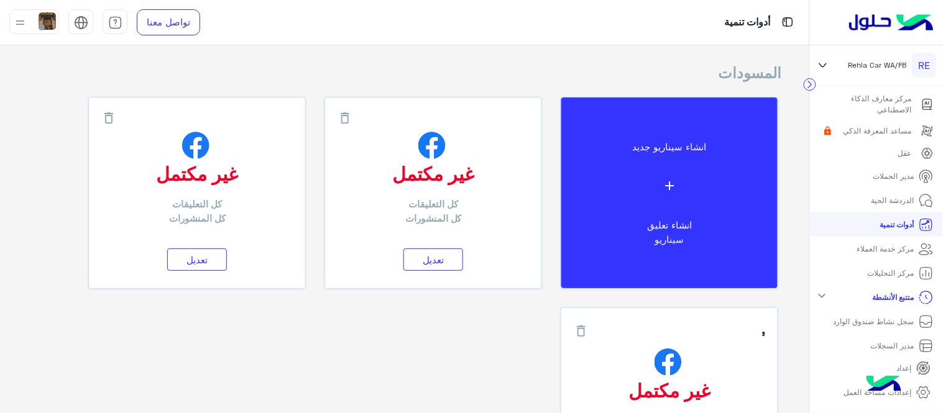
scroll to position [125, 0]
click at [925, 364] on icon at bounding box center [924, 368] width 12 height 12
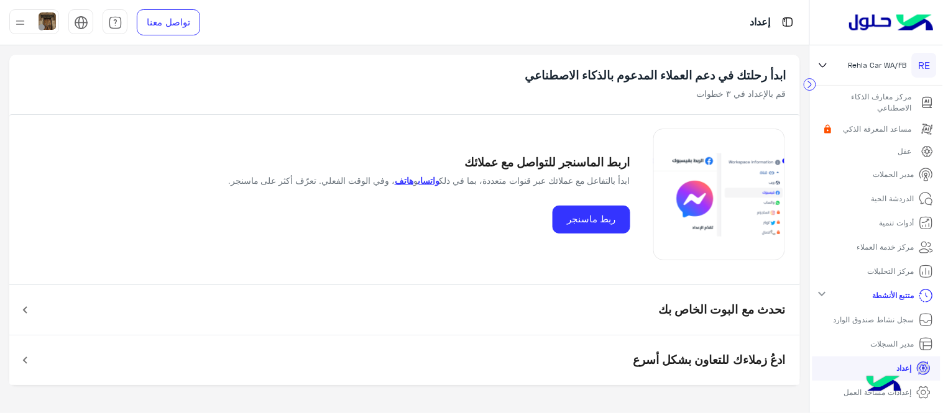
click at [923, 399] on icon at bounding box center [924, 393] width 12 height 12
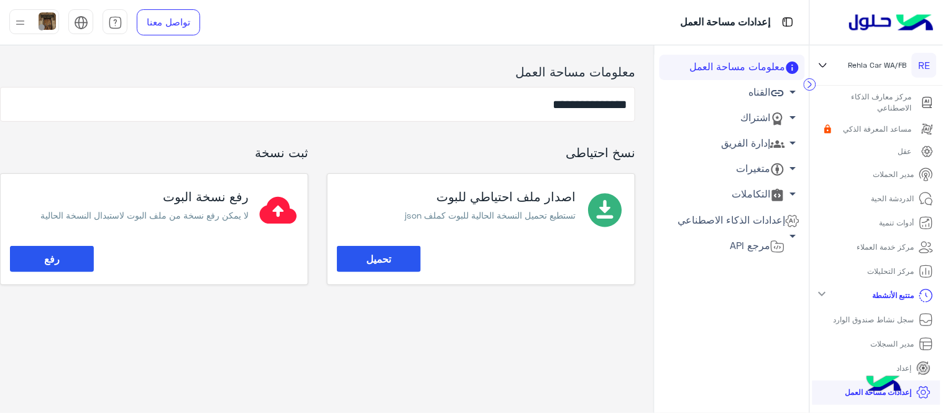
click at [748, 136] on link "إدارة الفريق arrow_drop_down" at bounding box center [732, 143] width 145 height 25
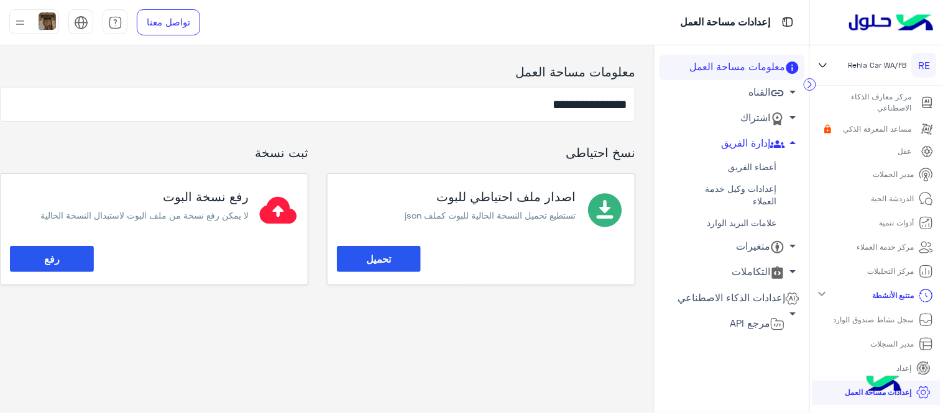
click at [745, 168] on link "أعضاء الفريق" at bounding box center [732, 168] width 145 height 22
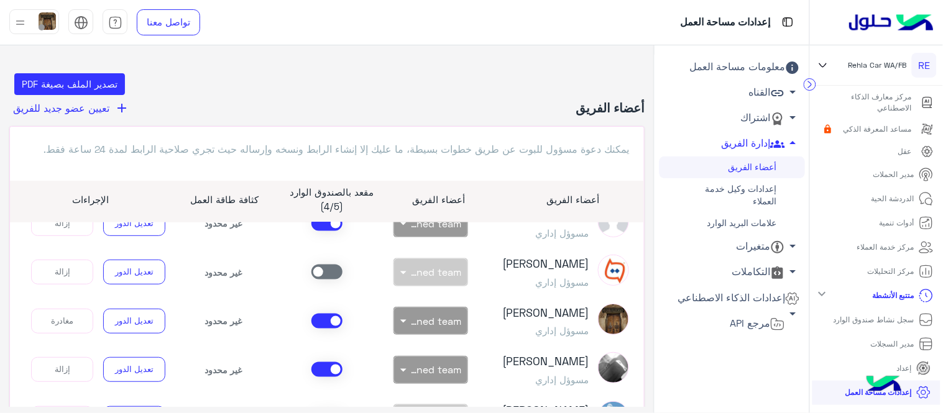
scroll to position [468, 0]
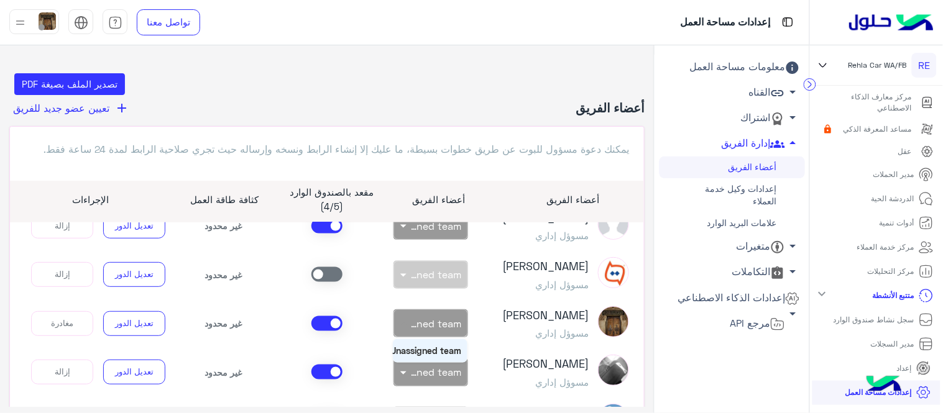
click at [441, 325] on input "text" at bounding box center [445, 319] width 32 height 11
click at [150, 336] on button "تعديل الدور" at bounding box center [134, 324] width 62 height 25
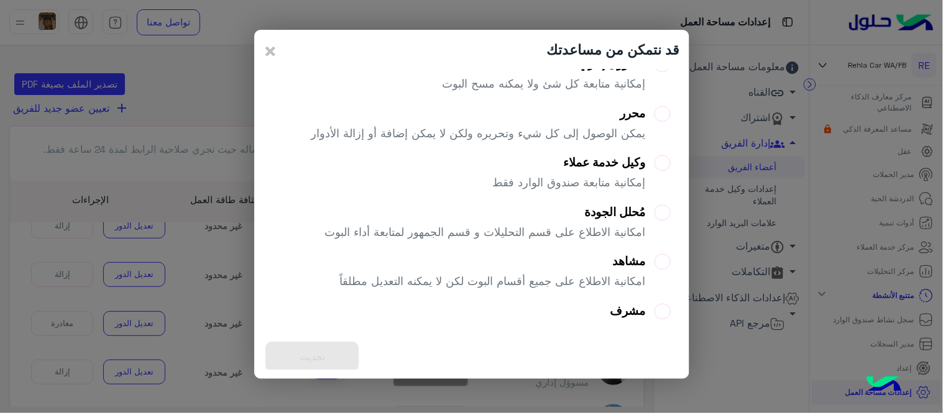
scroll to position [0, 0]
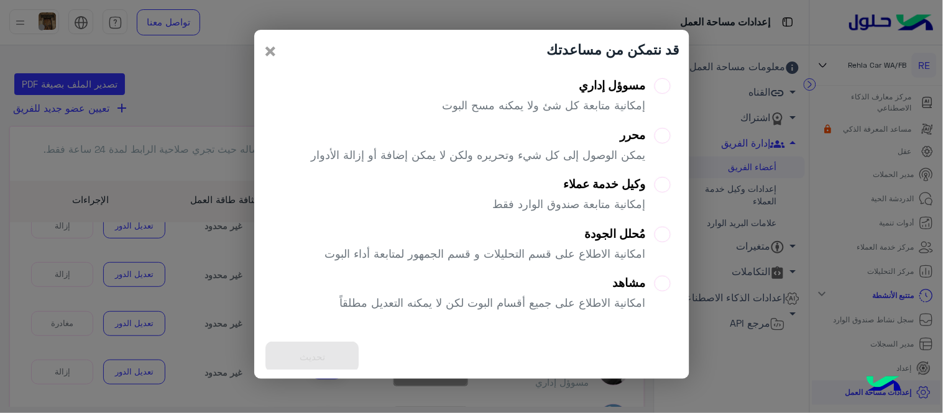
click at [274, 48] on span "×" at bounding box center [271, 51] width 15 height 28
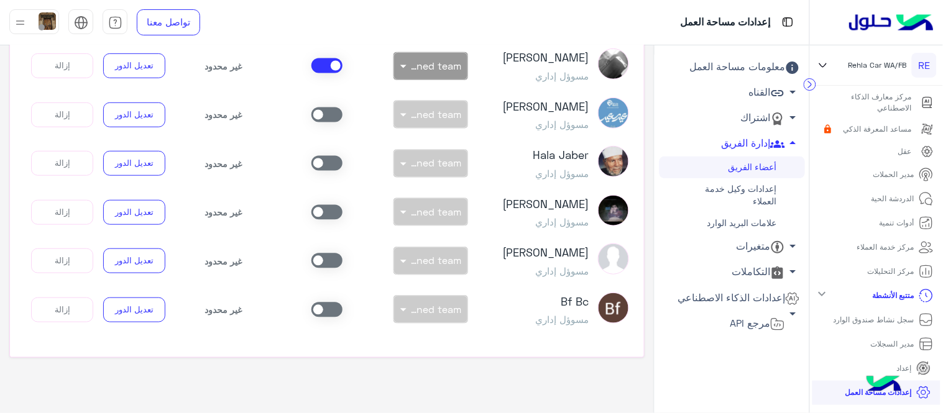
scroll to position [606, 0]
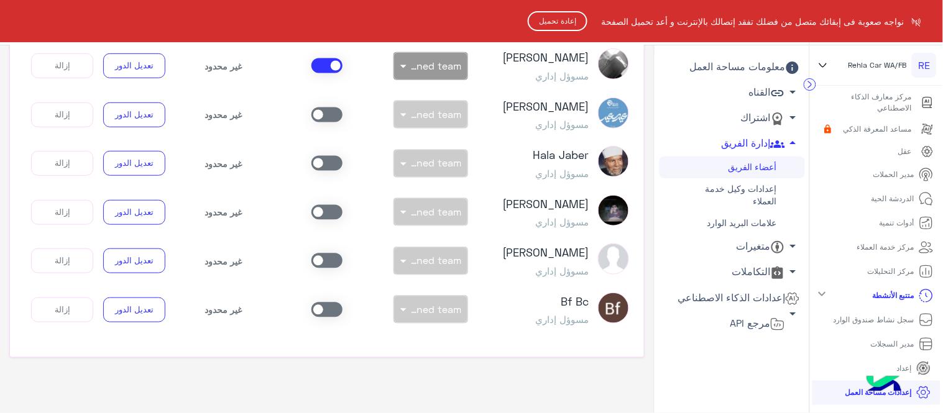
click at [552, 16] on button "إعادة تحميل" at bounding box center [558, 21] width 60 height 20
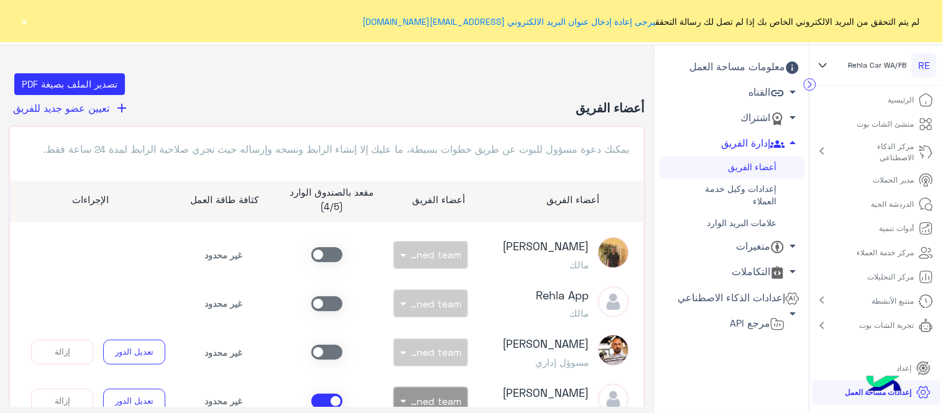
click at [925, 208] on icon at bounding box center [926, 204] width 15 height 15
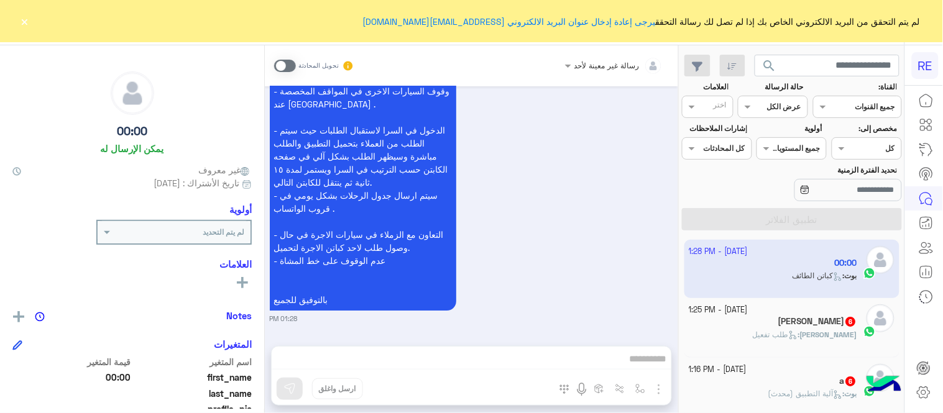
click at [20, 15] on button "×" at bounding box center [25, 21] width 12 height 12
